Goal: Communication & Community: Answer question/provide support

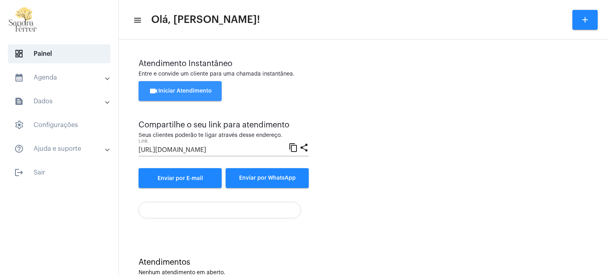
click at [197, 86] on button "videocam Iniciar Atendimento" at bounding box center [180, 91] width 83 height 20
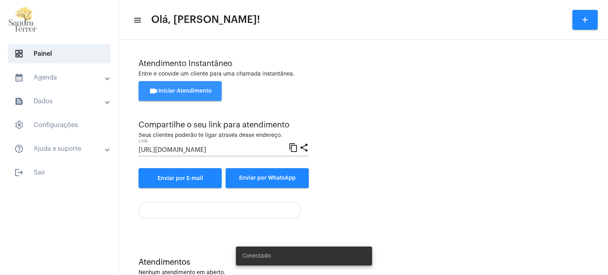
click at [183, 91] on span "videocam Iniciar Atendimento" at bounding box center [180, 91] width 63 height 6
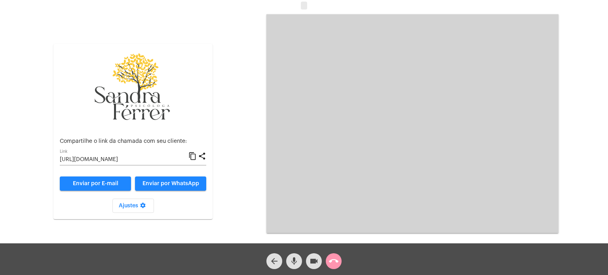
click at [196, 156] on mat-icon "content_copy" at bounding box center [193, 157] width 8 height 10
